Goal: Obtain resource: Download file/media

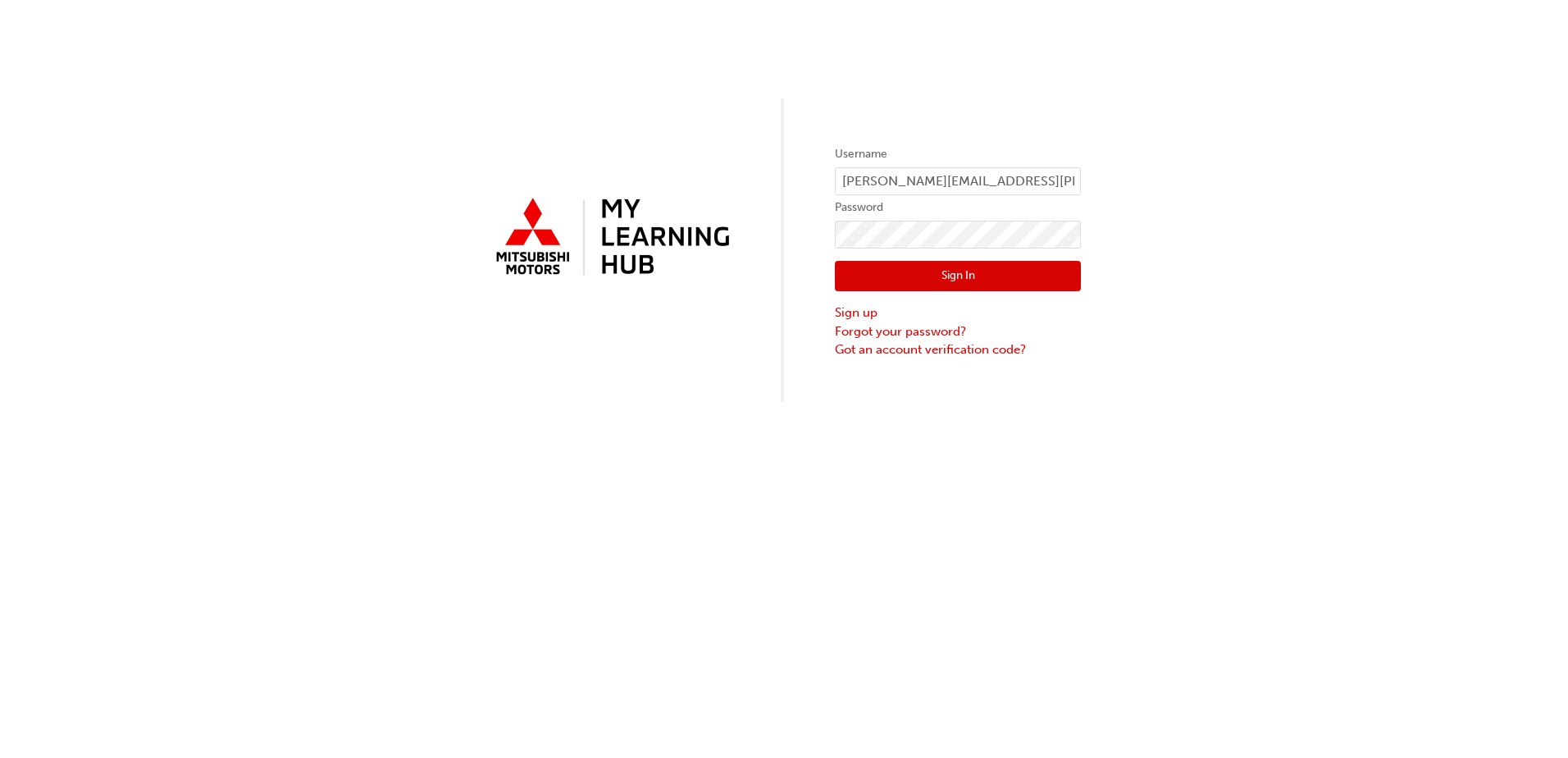
click at [932, 281] on button "Sign In" at bounding box center [958, 277] width 246 height 31
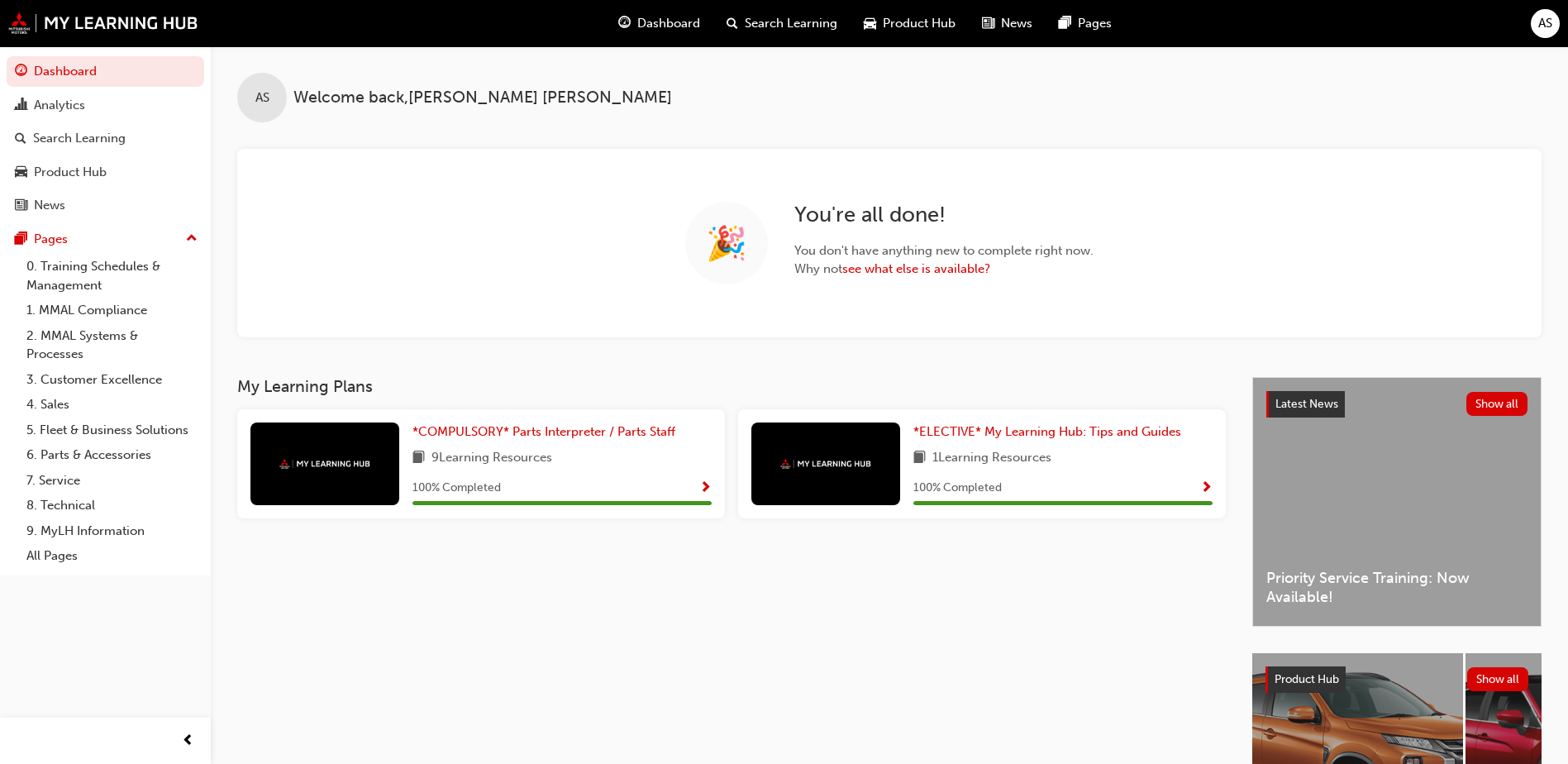
scroll to position [174, 0]
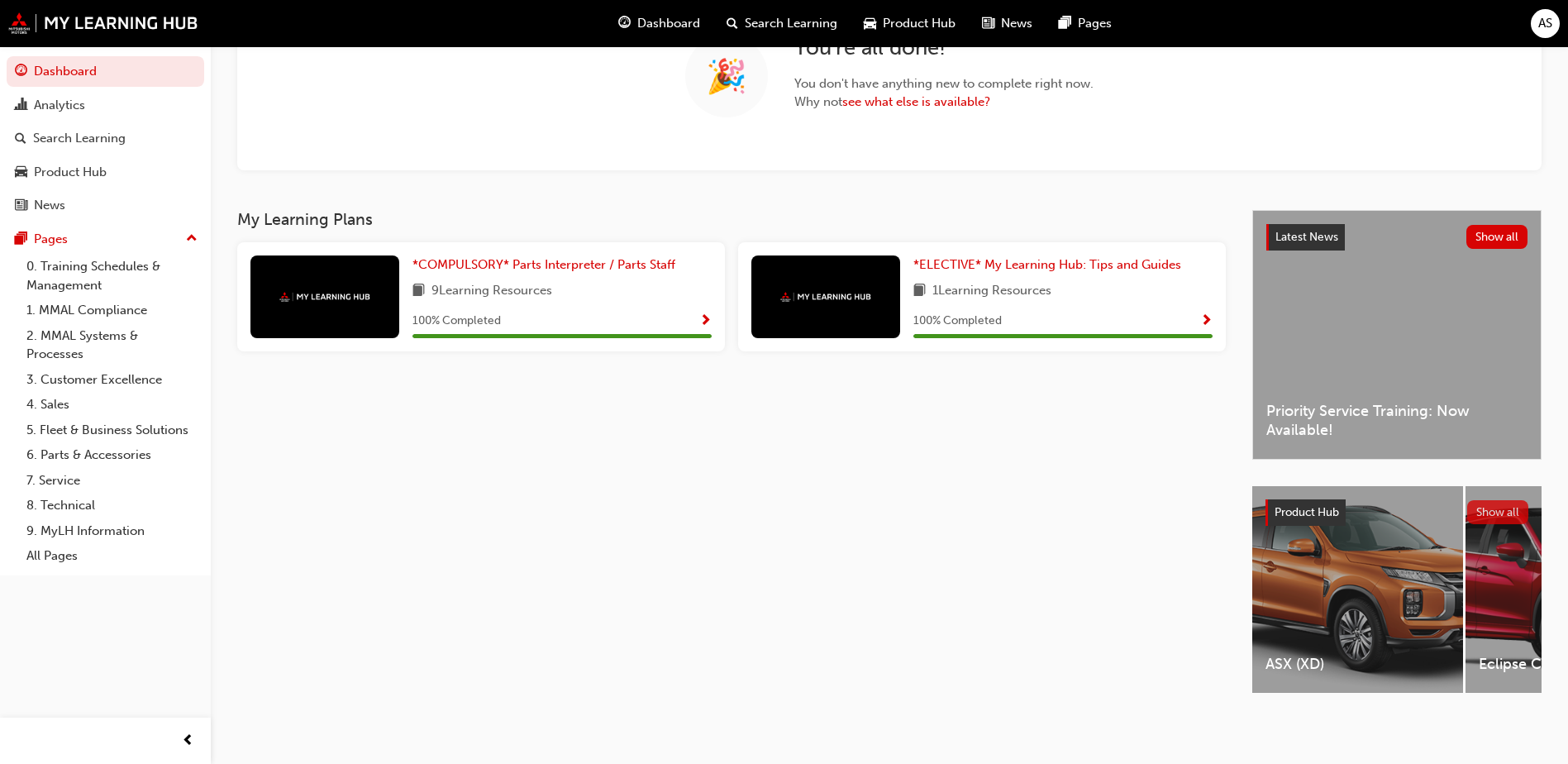
click at [1497, 505] on button "Show all" at bounding box center [1497, 512] width 62 height 24
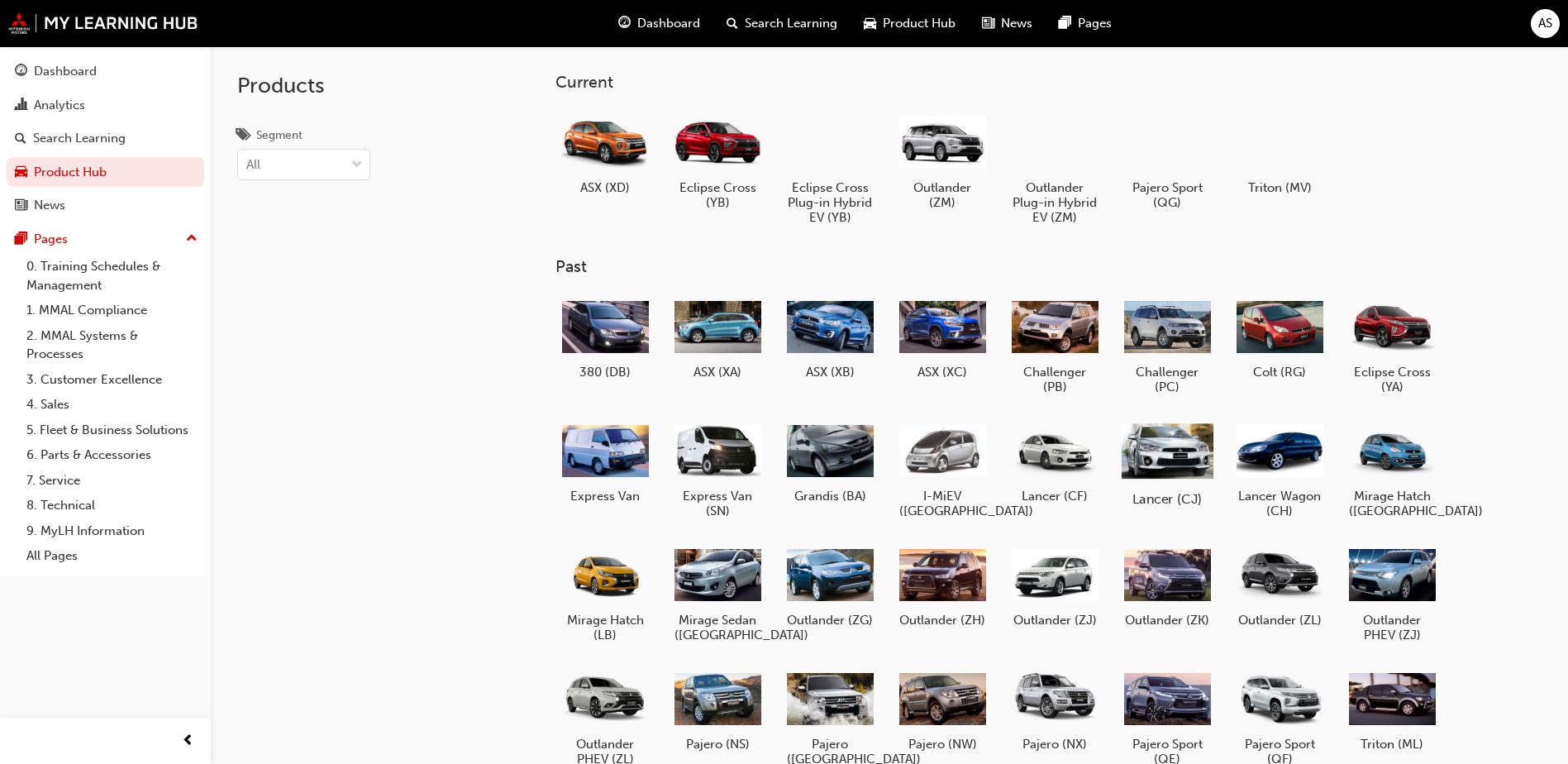
click at [1189, 445] on div at bounding box center [1167, 450] width 92 height 66
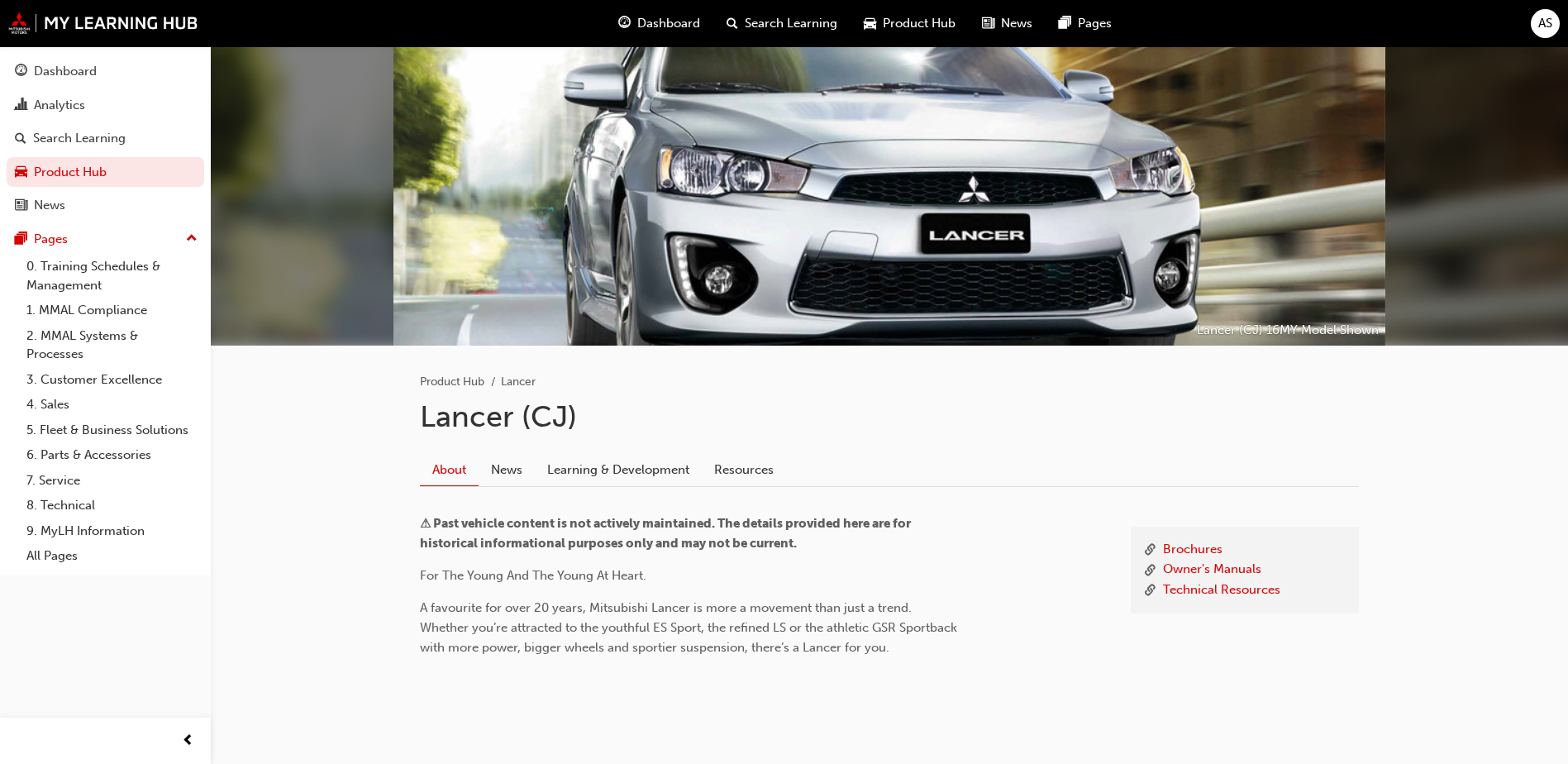
scroll to position [58, 0]
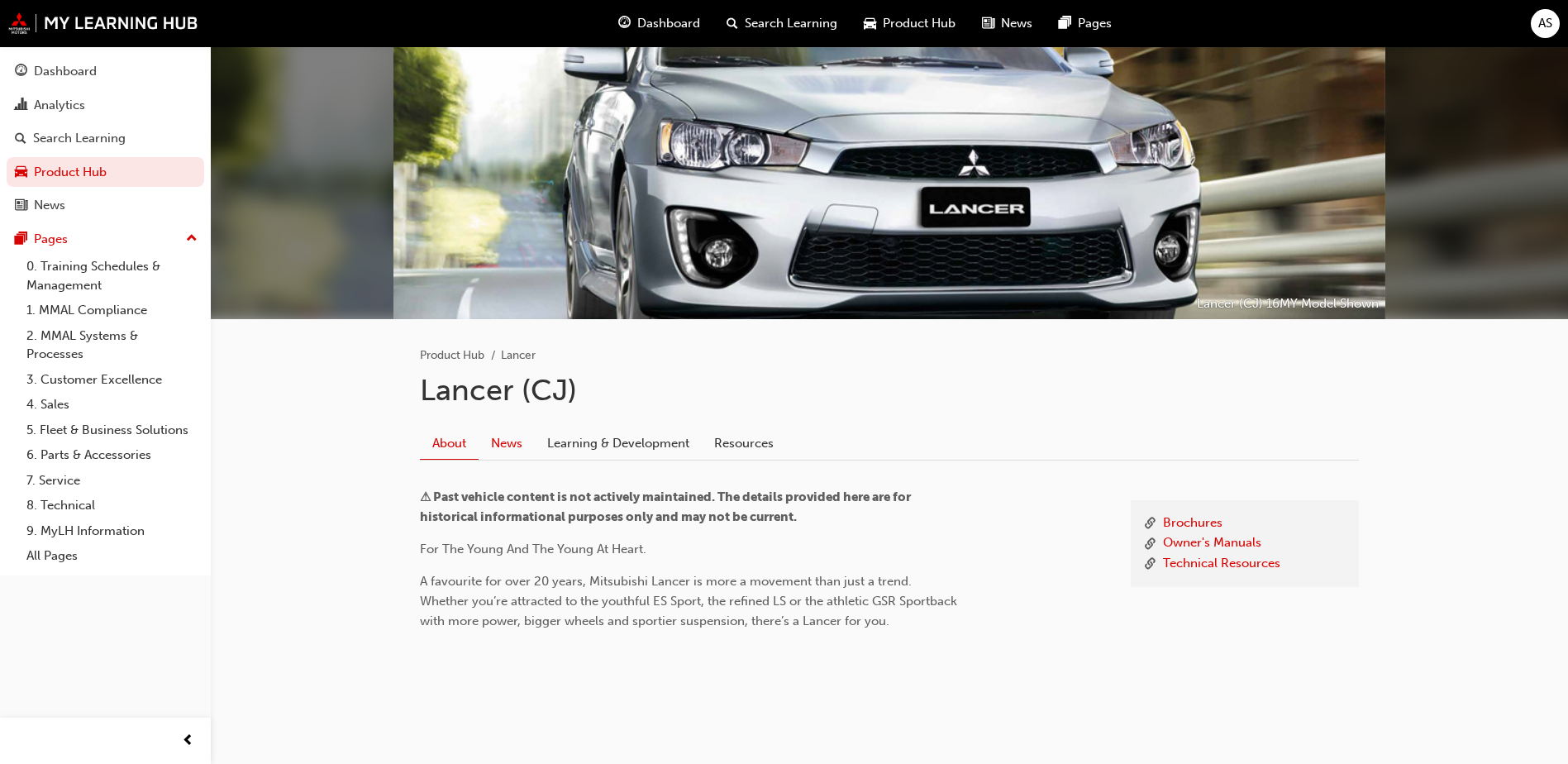
click at [504, 441] on link "News" at bounding box center [507, 443] width 56 height 32
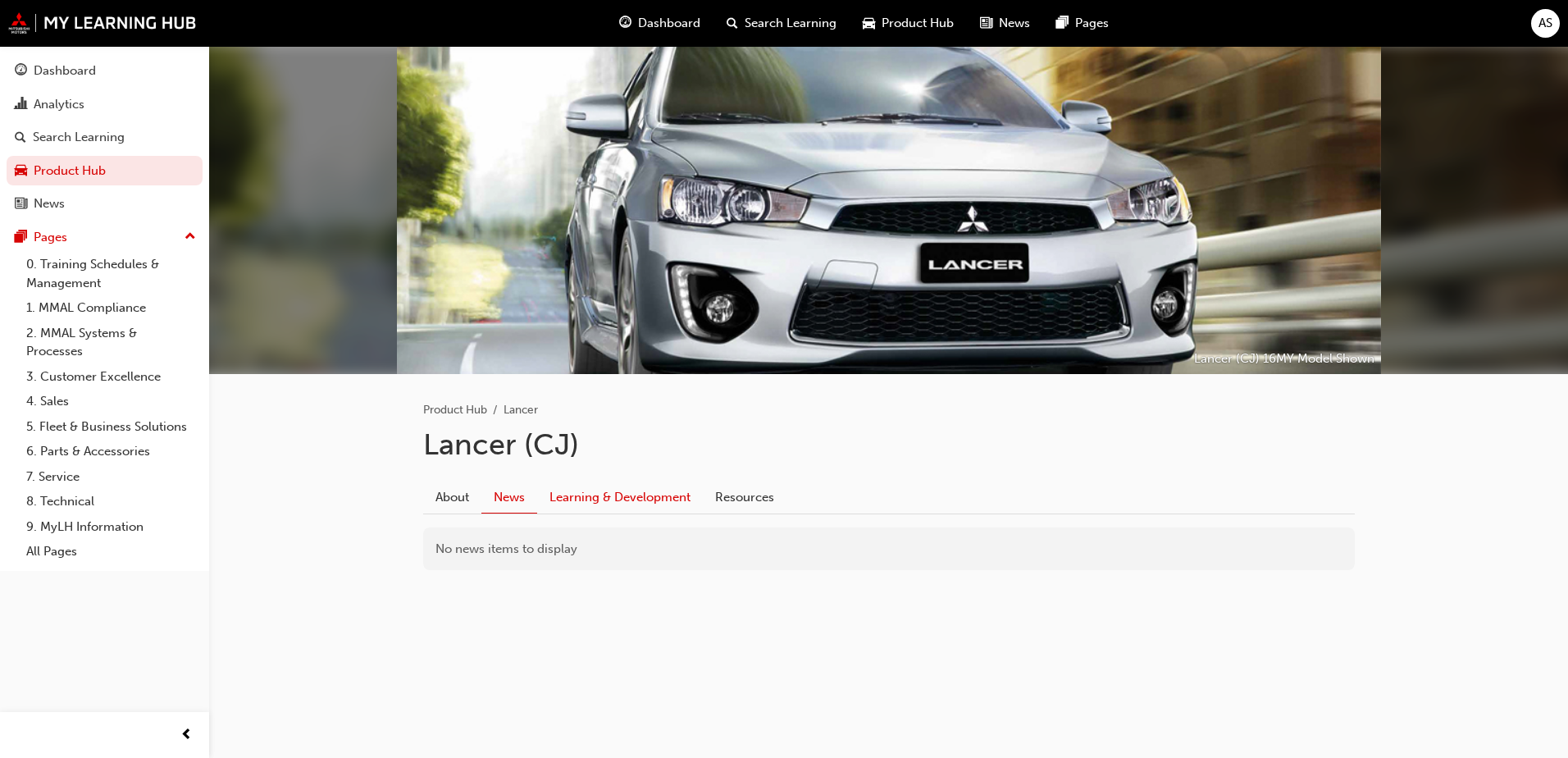
click at [592, 481] on link "Learning & Development" at bounding box center [619, 497] width 166 height 31
click at [728, 494] on link "Resources" at bounding box center [744, 497] width 84 height 31
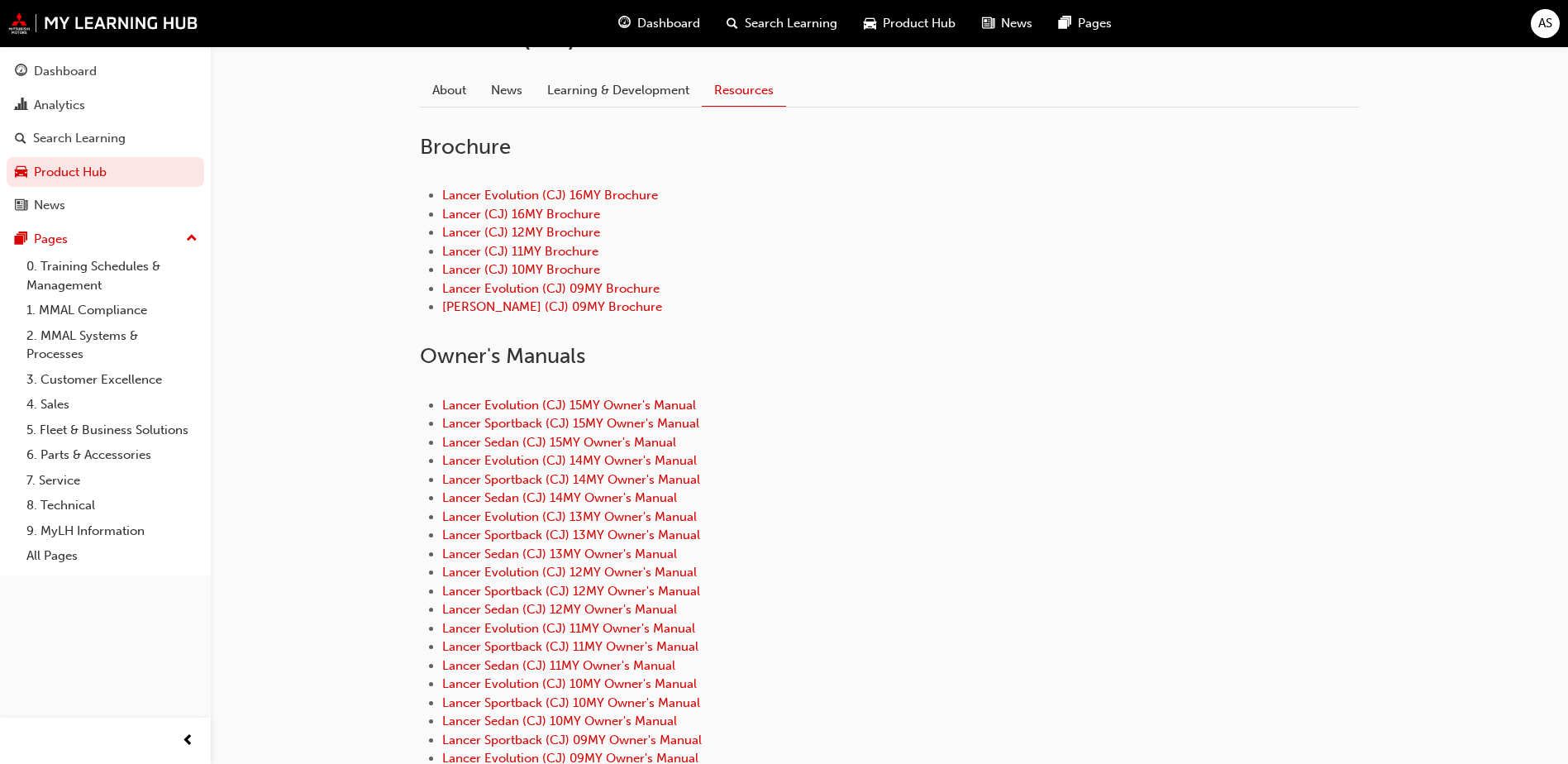
scroll to position [579, 0]
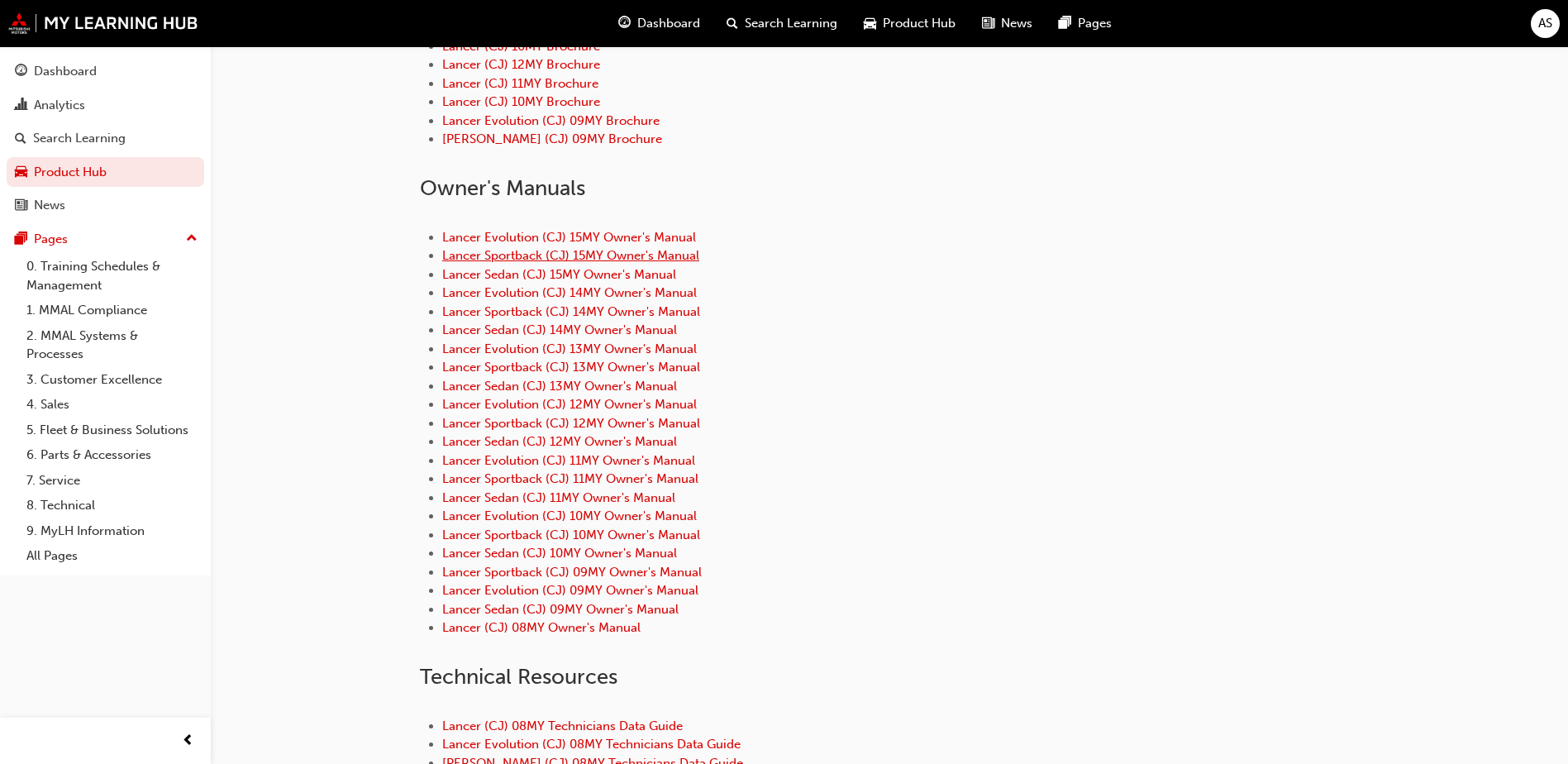
click at [525, 259] on link "Lancer Sportback (CJ) 15MY Owner's Manual" at bounding box center [571, 256] width 257 height 15
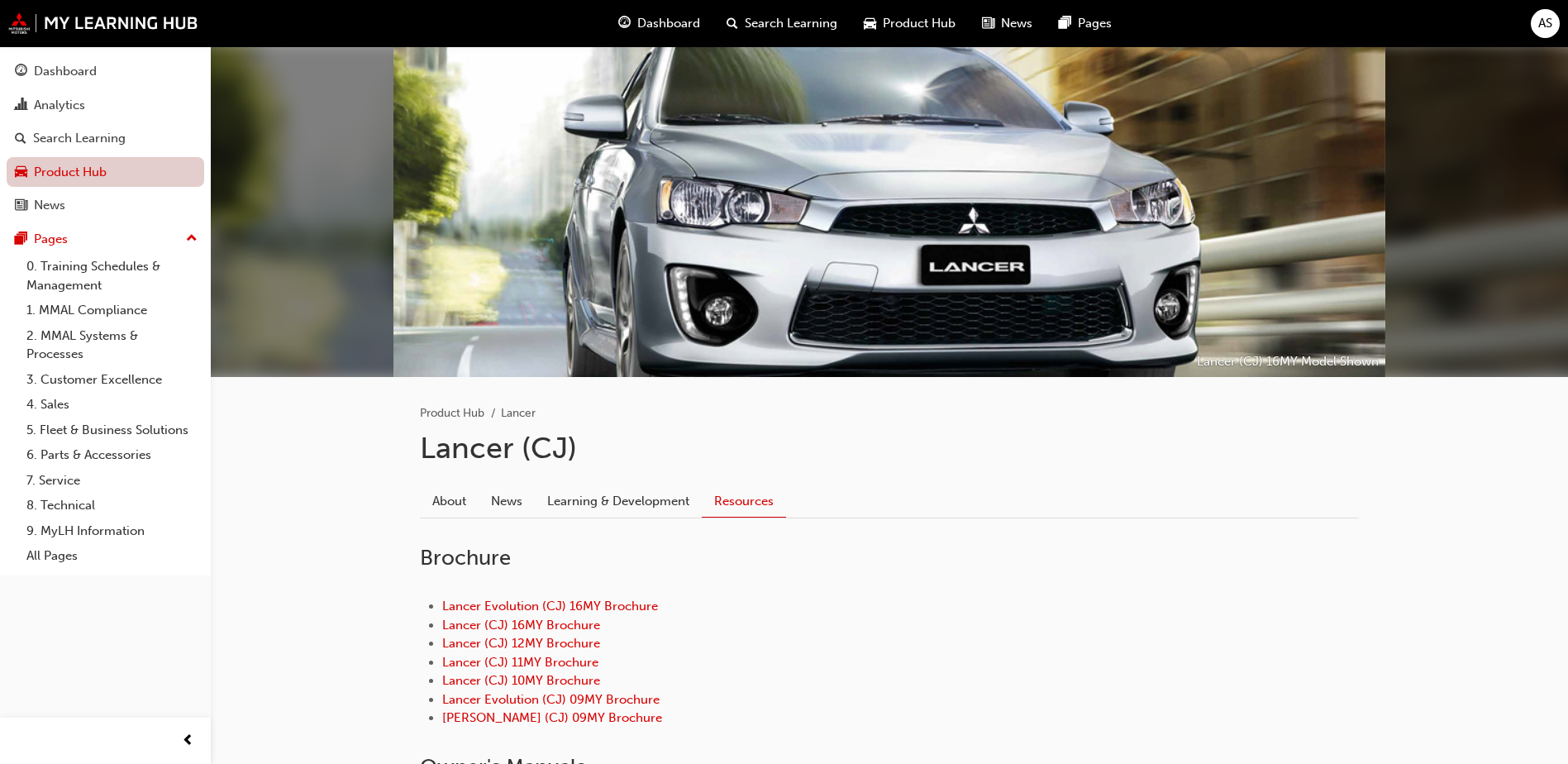
click at [90, 169] on link "Product Hub" at bounding box center [105, 172] width 198 height 31
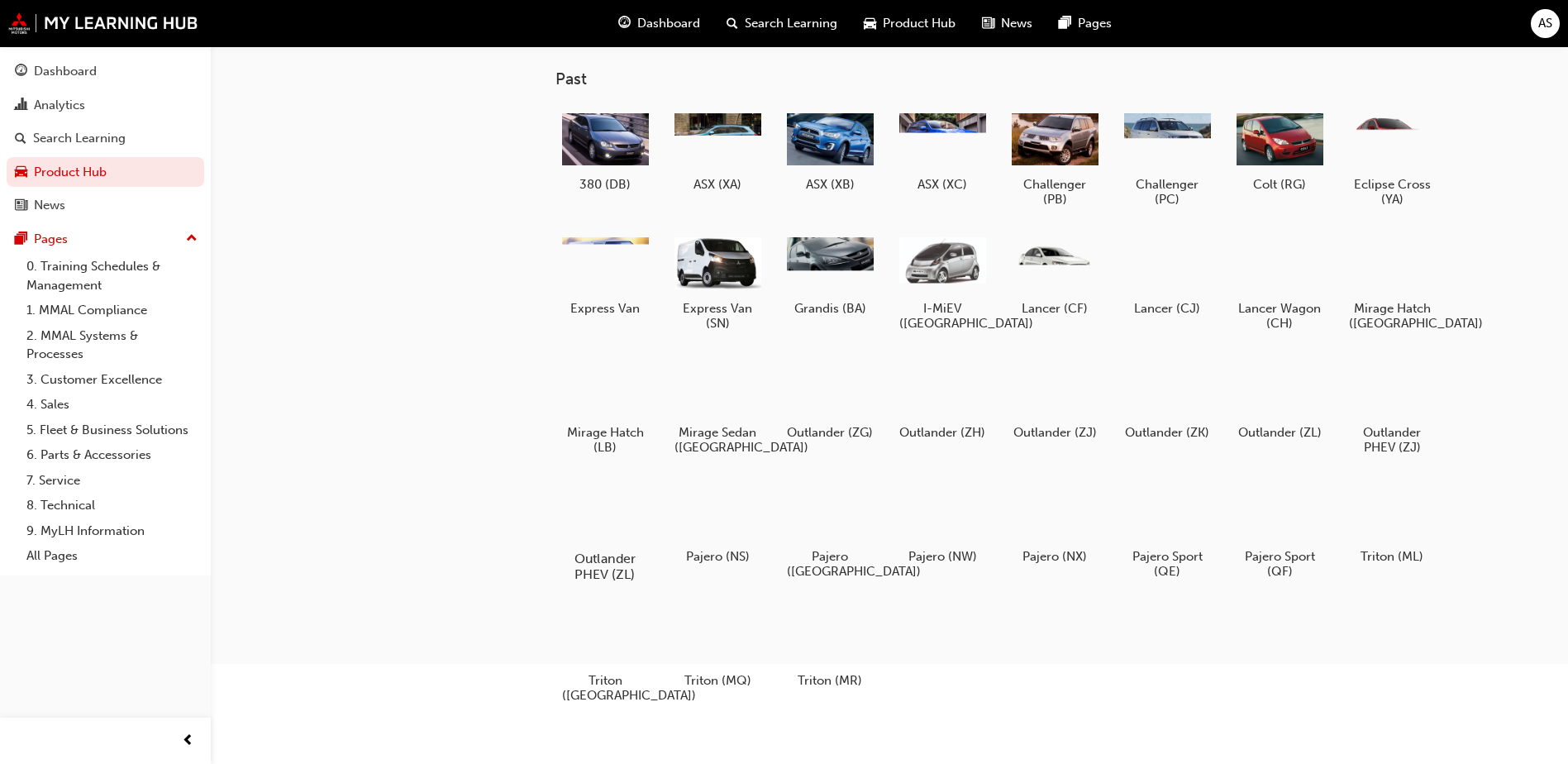
scroll to position [198, 0]
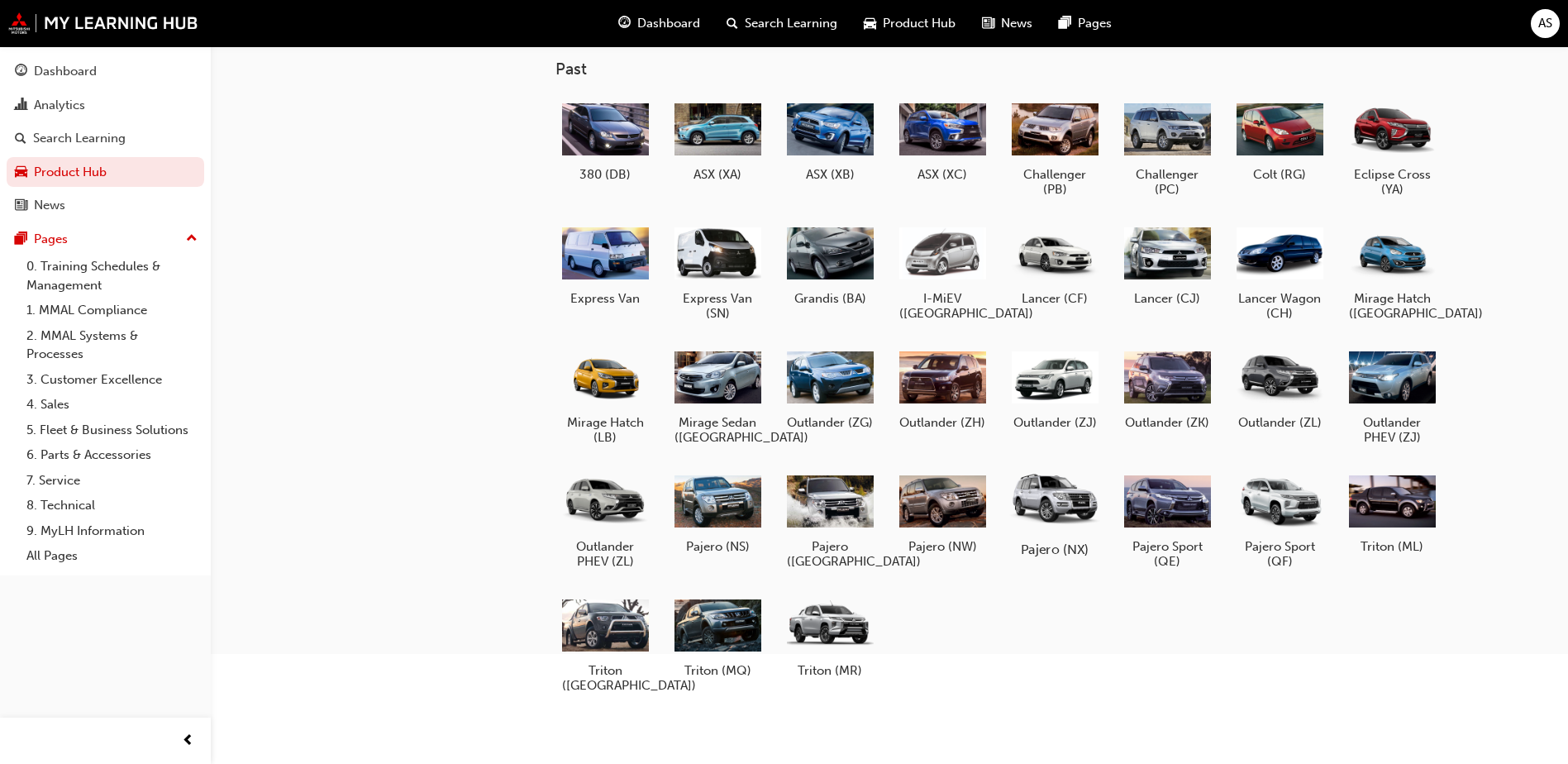
click at [1035, 492] on div at bounding box center [1055, 501] width 92 height 66
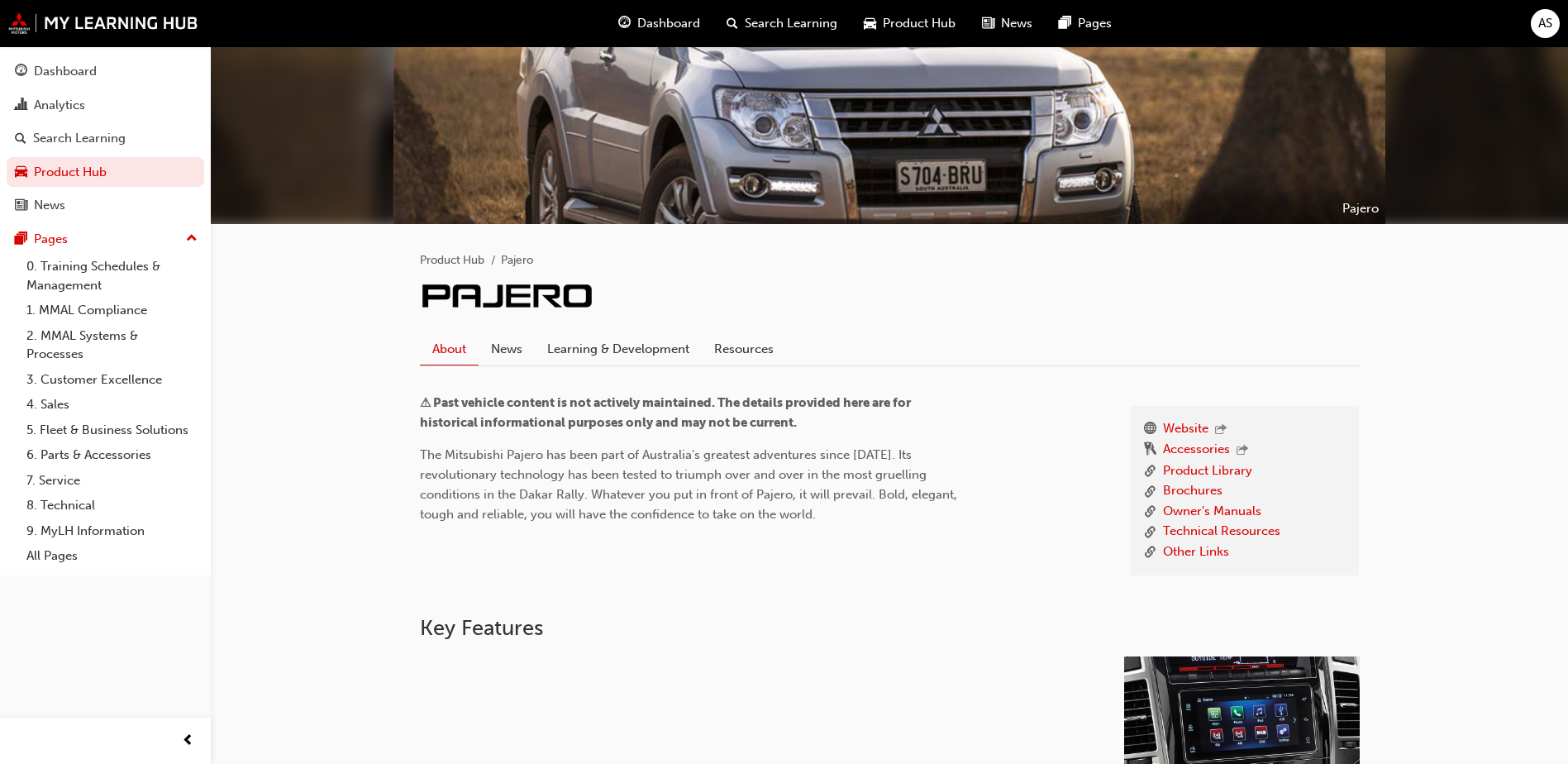
scroll to position [331, 0]
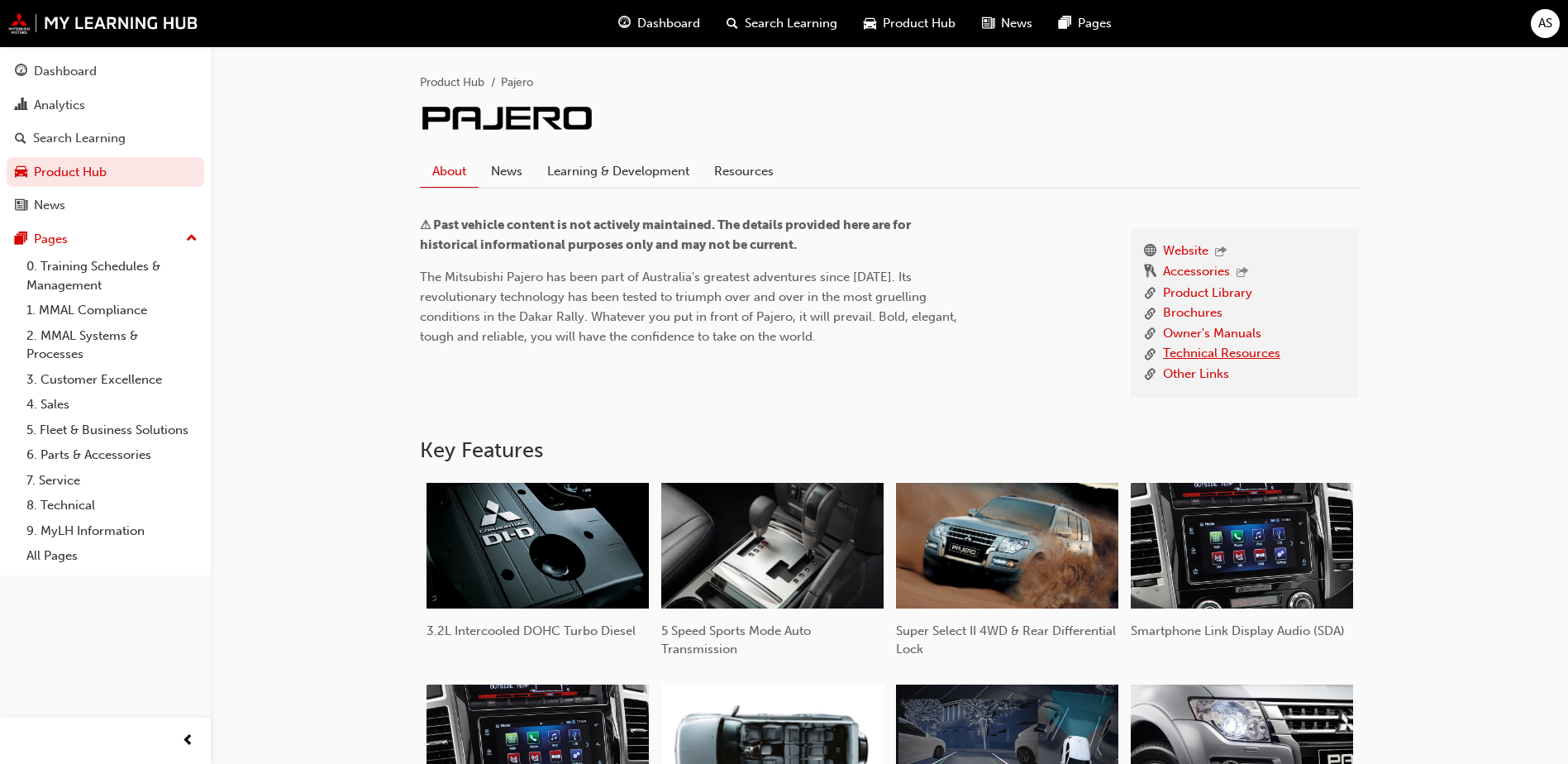
click at [1187, 351] on link "Technical Resources" at bounding box center [1221, 354] width 117 height 21
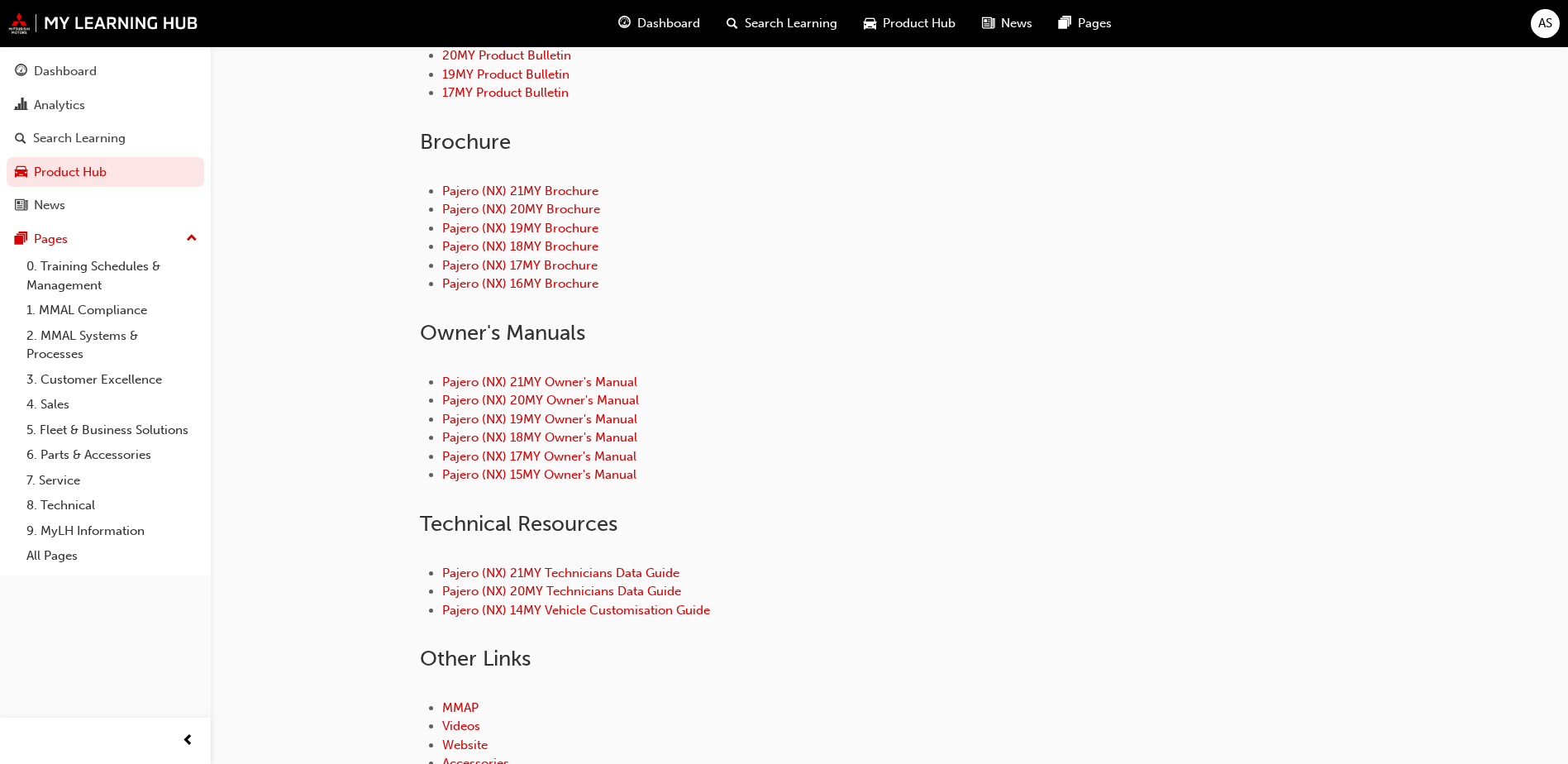
scroll to position [471, 0]
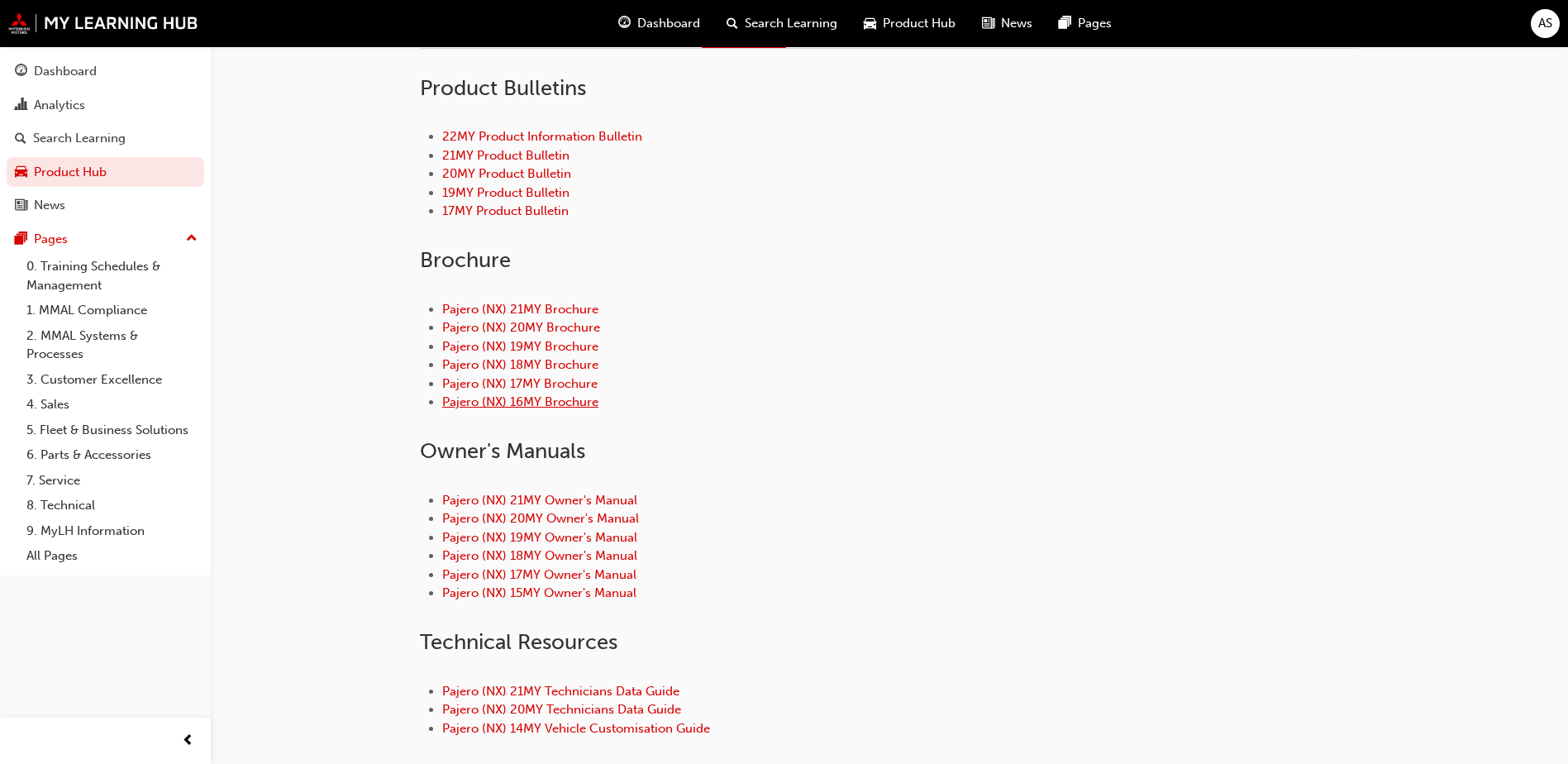
click at [540, 399] on link "Pajero (NX) 16MY Brochure" at bounding box center [520, 402] width 156 height 15
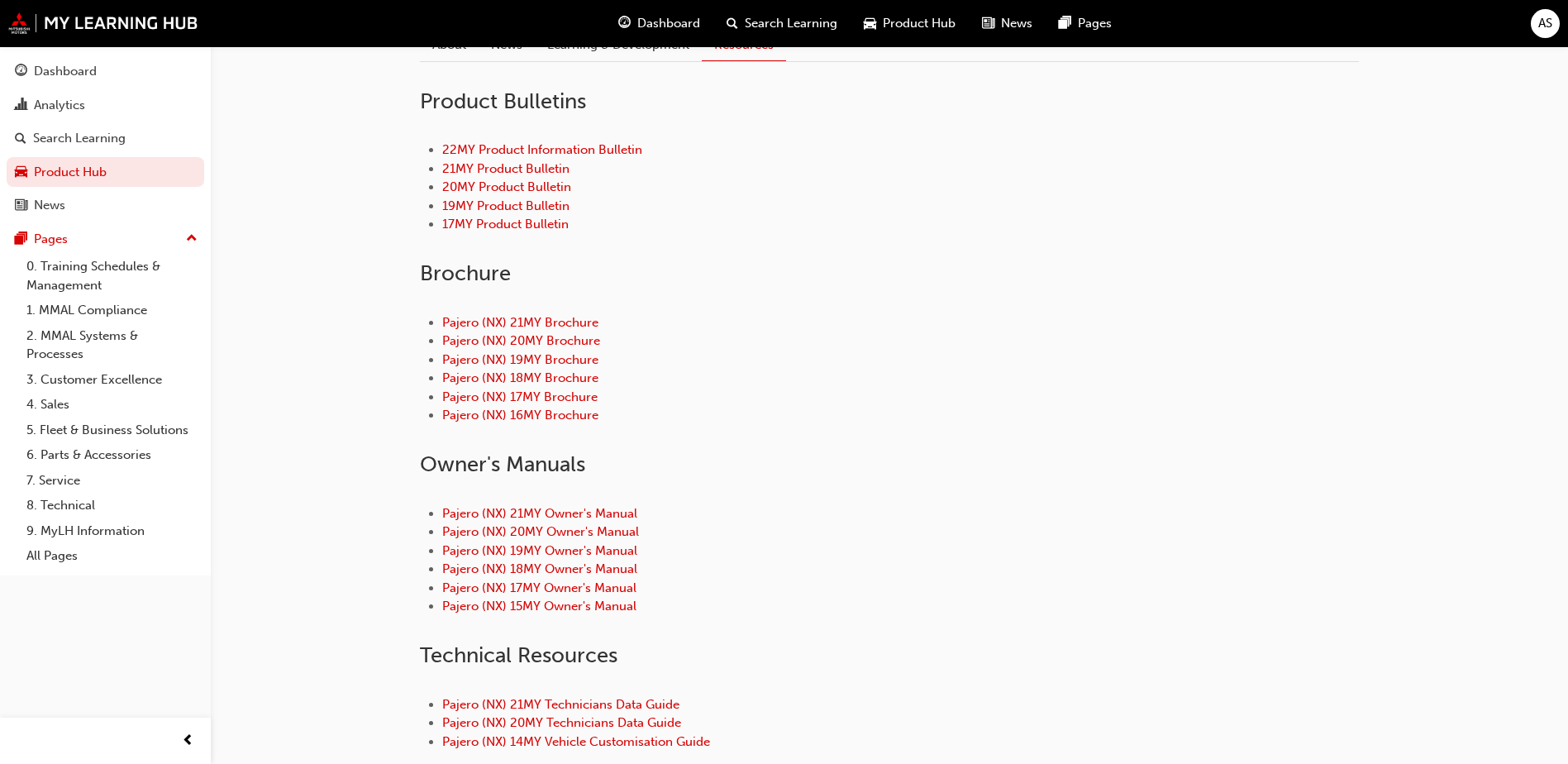
scroll to position [662, 0]
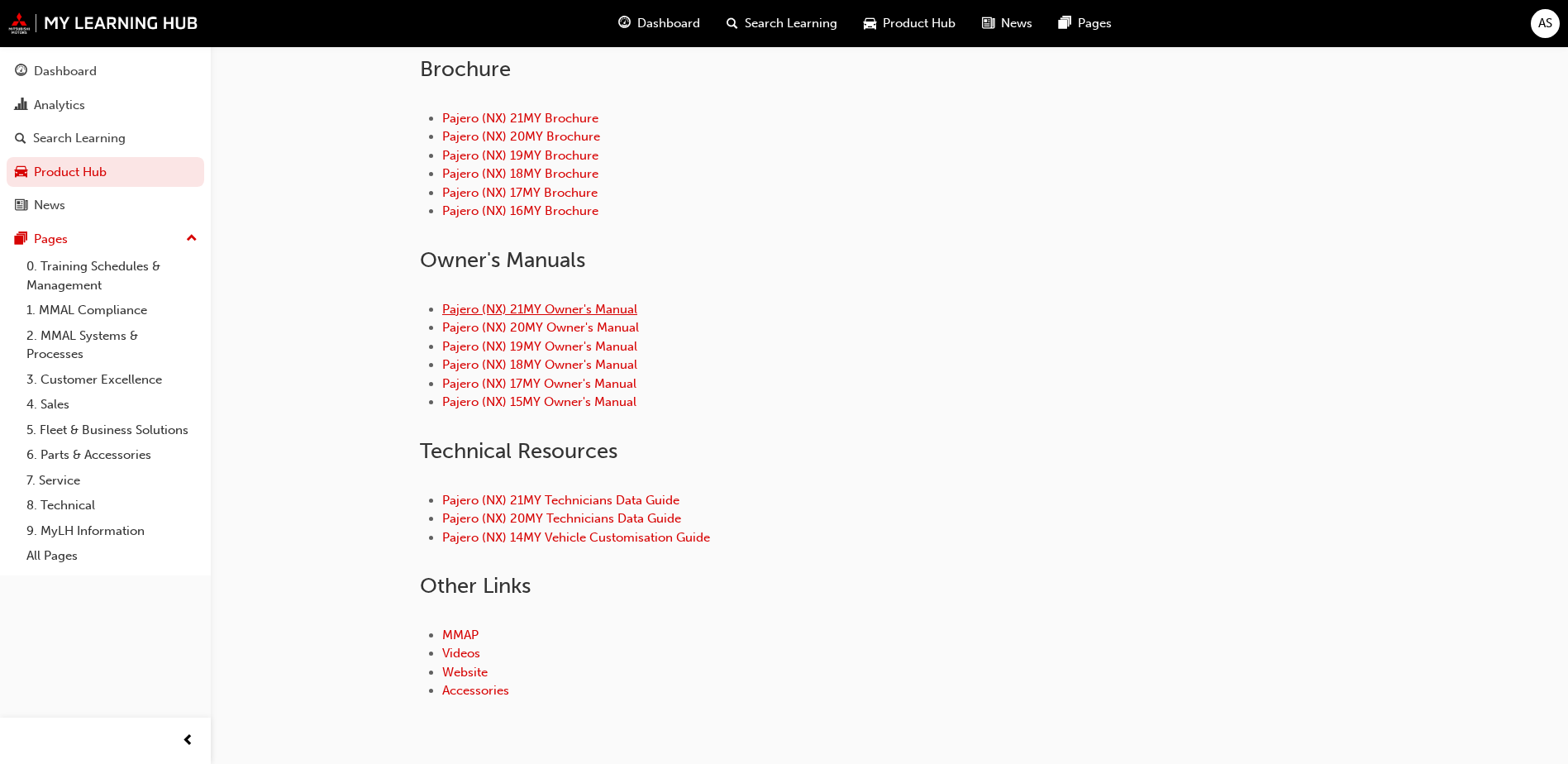
click at [530, 311] on link "Pajero (NX) 21MY Owner's Manual" at bounding box center [540, 309] width 195 height 15
